Goal: Find specific page/section: Find specific page/section

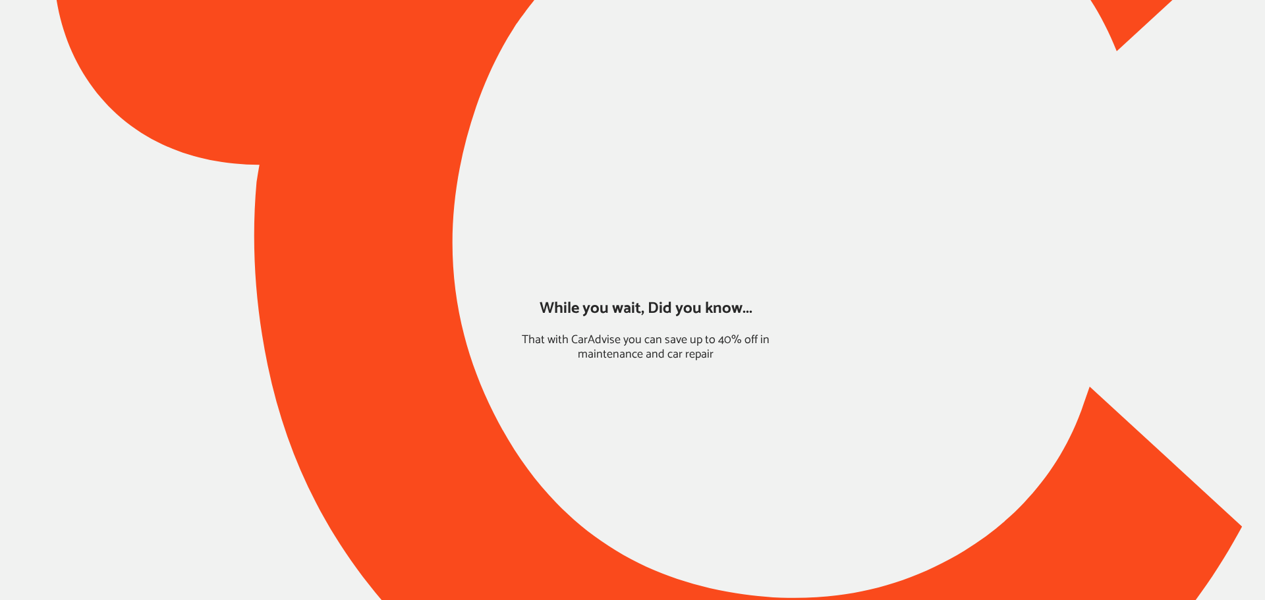
type input "*****"
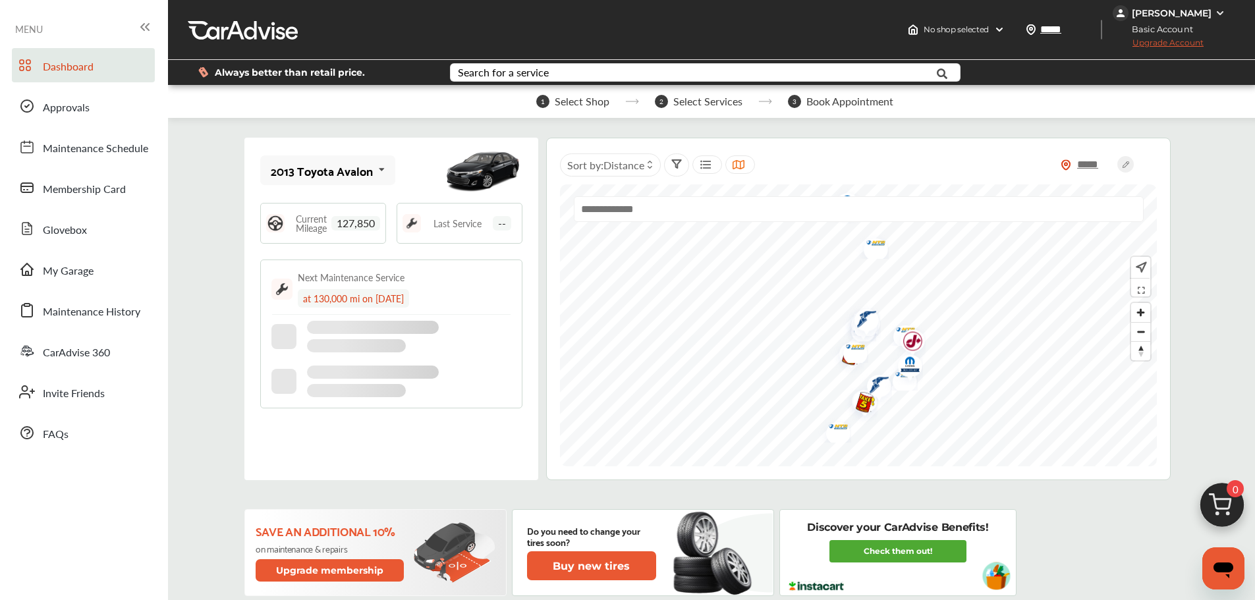
click at [1199, 7] on div "[PERSON_NAME]" at bounding box center [1172, 13] width 80 height 12
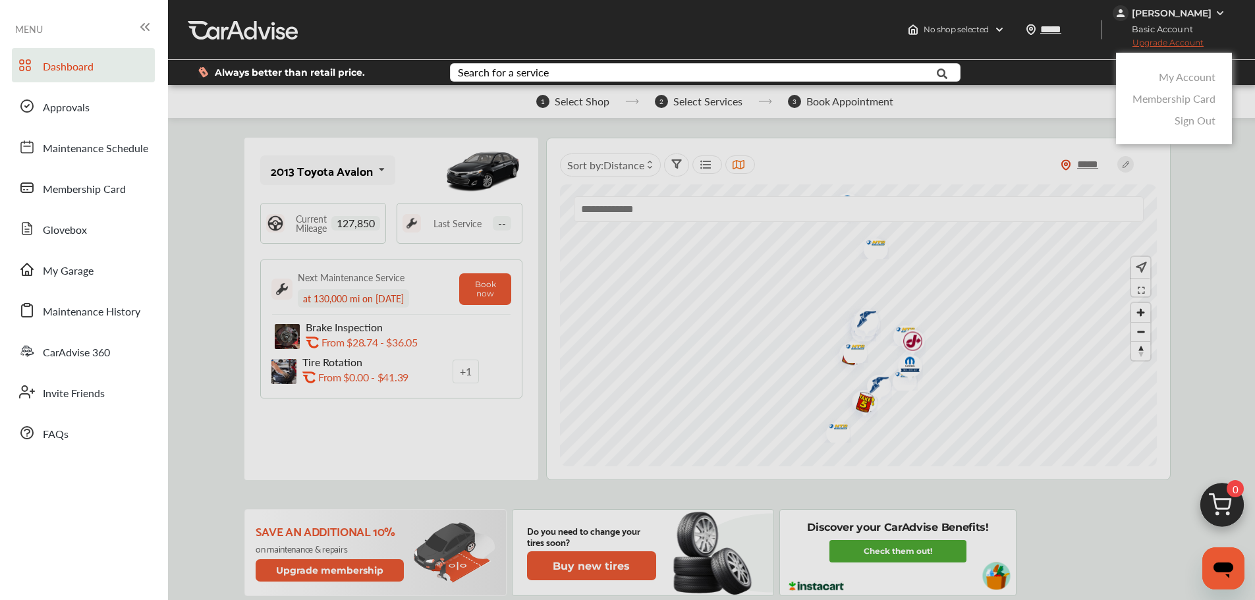
click at [1182, 102] on link "Membership Card" at bounding box center [1174, 98] width 83 height 15
